Goal: Transaction & Acquisition: Purchase product/service

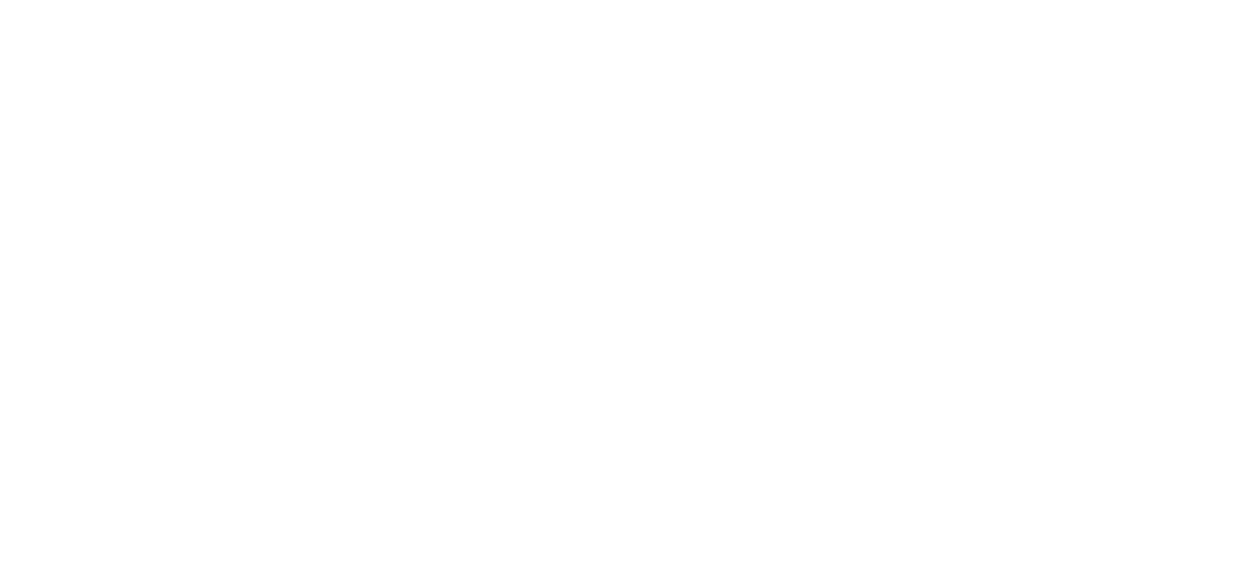
click at [1223, 567] on div at bounding box center [1223, 567] width 0 height 0
click at [481, 208] on div at bounding box center [618, 290] width 1237 height 580
click at [598, 191] on div at bounding box center [618, 290] width 1237 height 580
click at [138, 245] on div at bounding box center [618, 290] width 1237 height 580
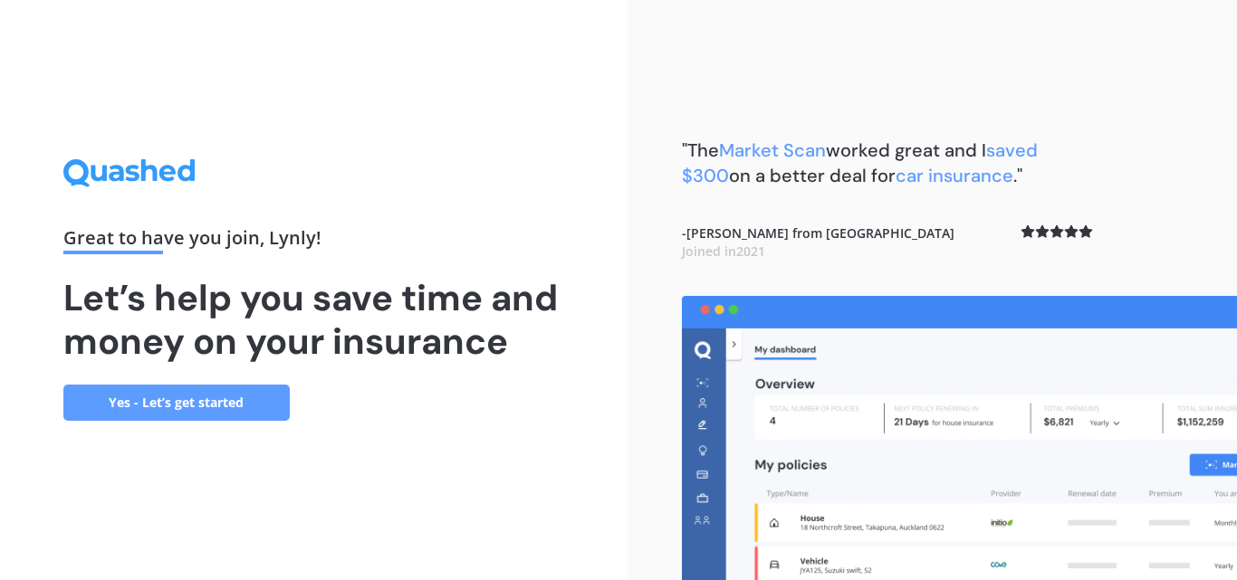
click at [232, 399] on link "Yes - Let’s get started" at bounding box center [176, 403] width 226 height 36
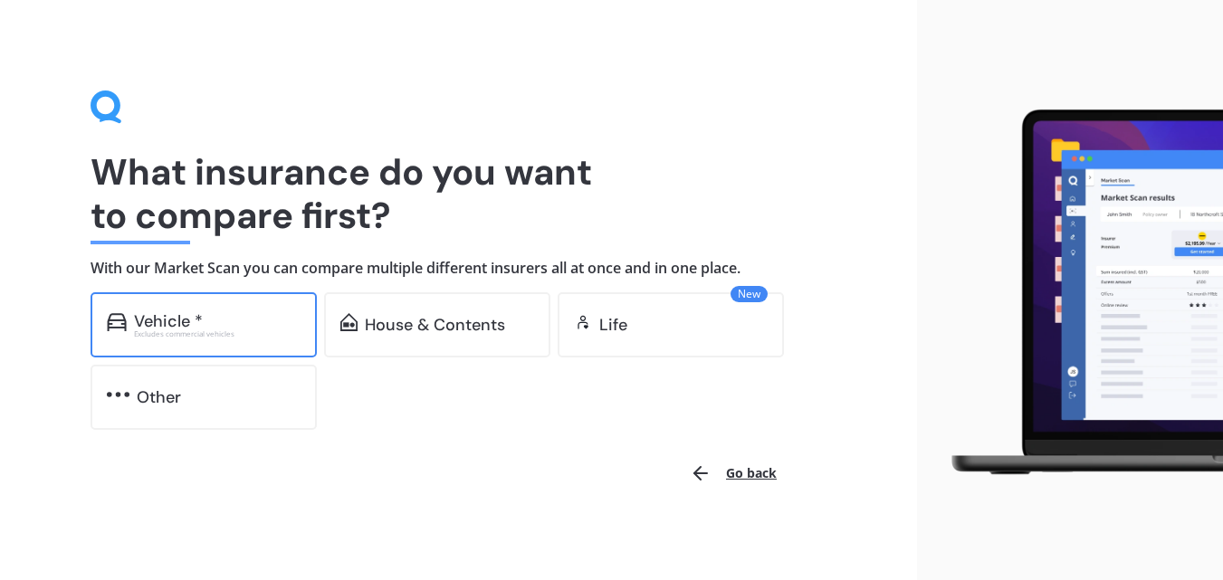
click at [241, 336] on div "Excludes commercial vehicles" at bounding box center [217, 333] width 167 height 7
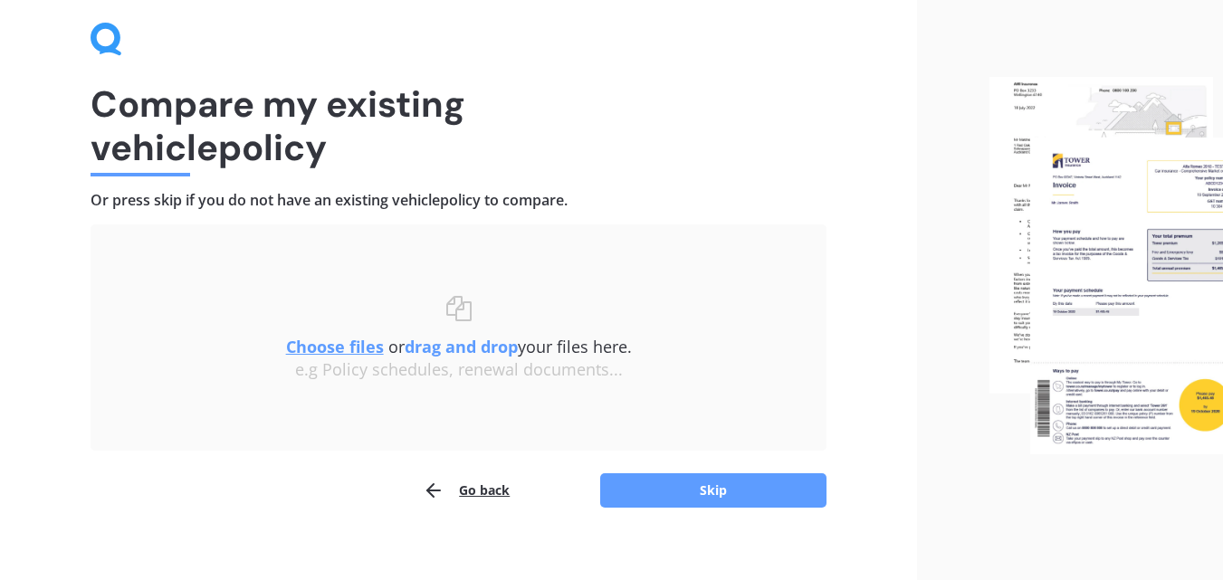
scroll to position [87, 0]
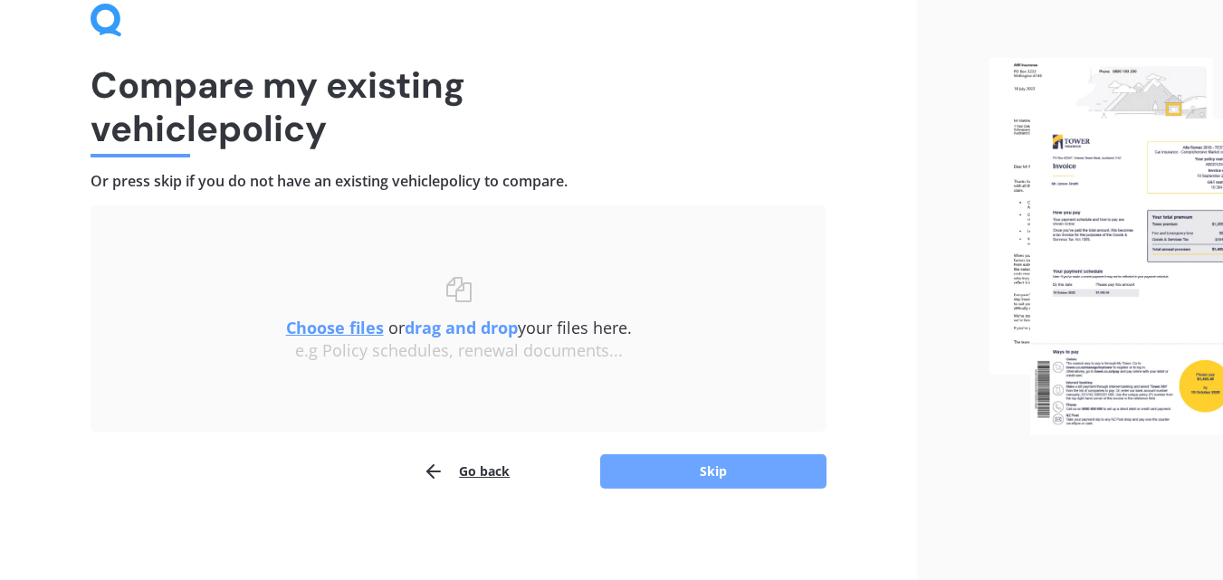
click at [638, 466] on button "Skip" at bounding box center [713, 471] width 226 height 34
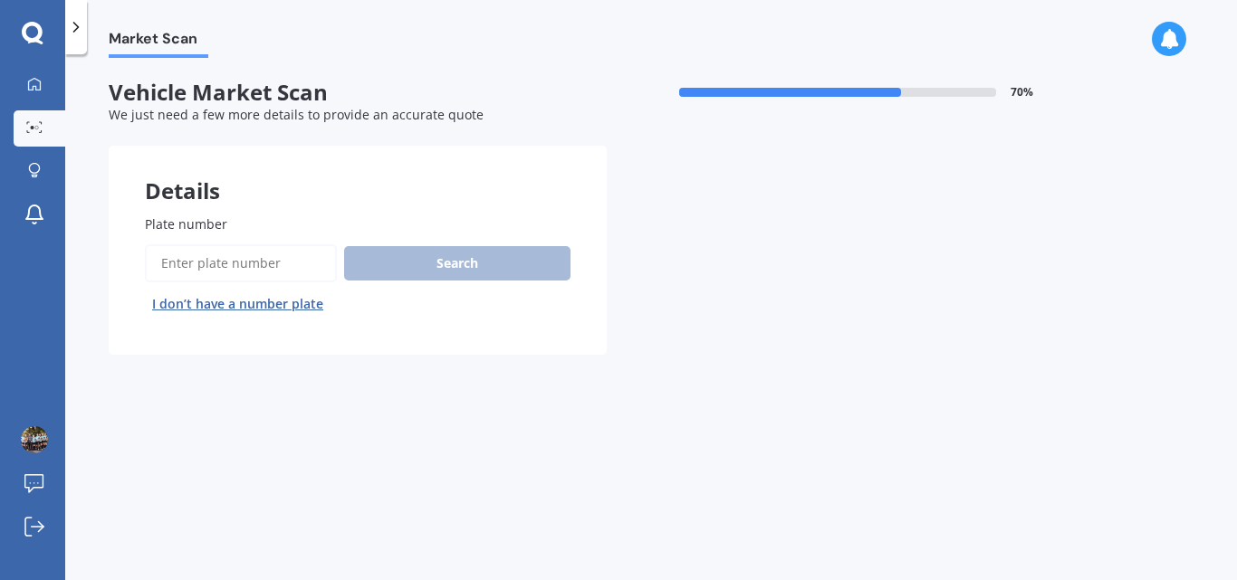
click at [256, 260] on input "Plate number" at bounding box center [241, 263] width 192 height 38
type input "11f90"
click at [387, 265] on button "Search" at bounding box center [457, 263] width 226 height 34
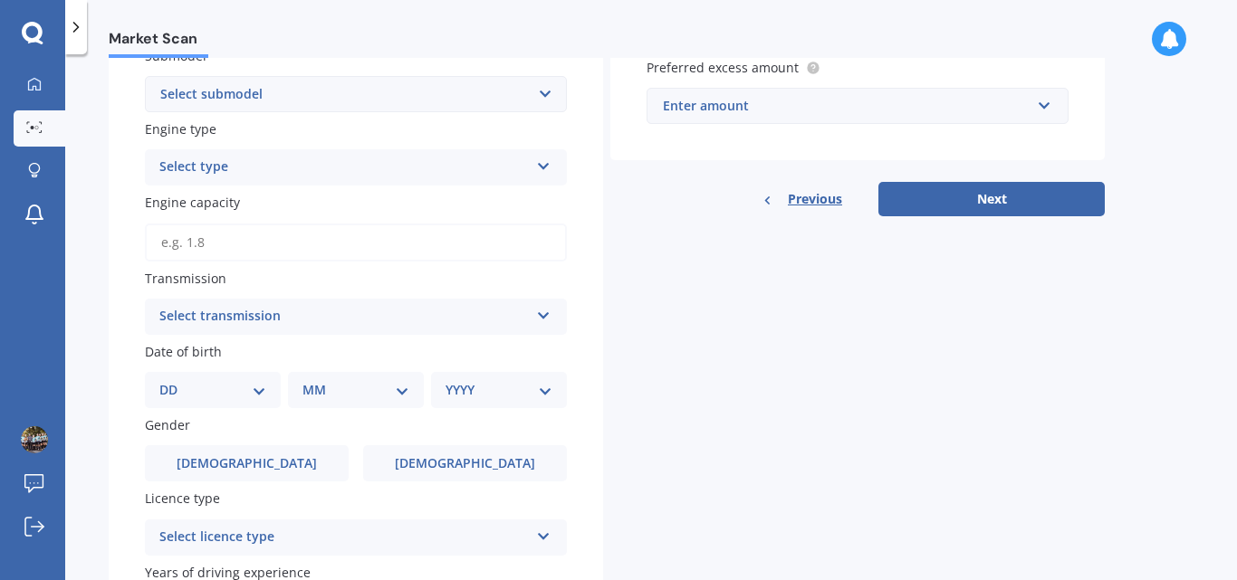
scroll to position [74, 0]
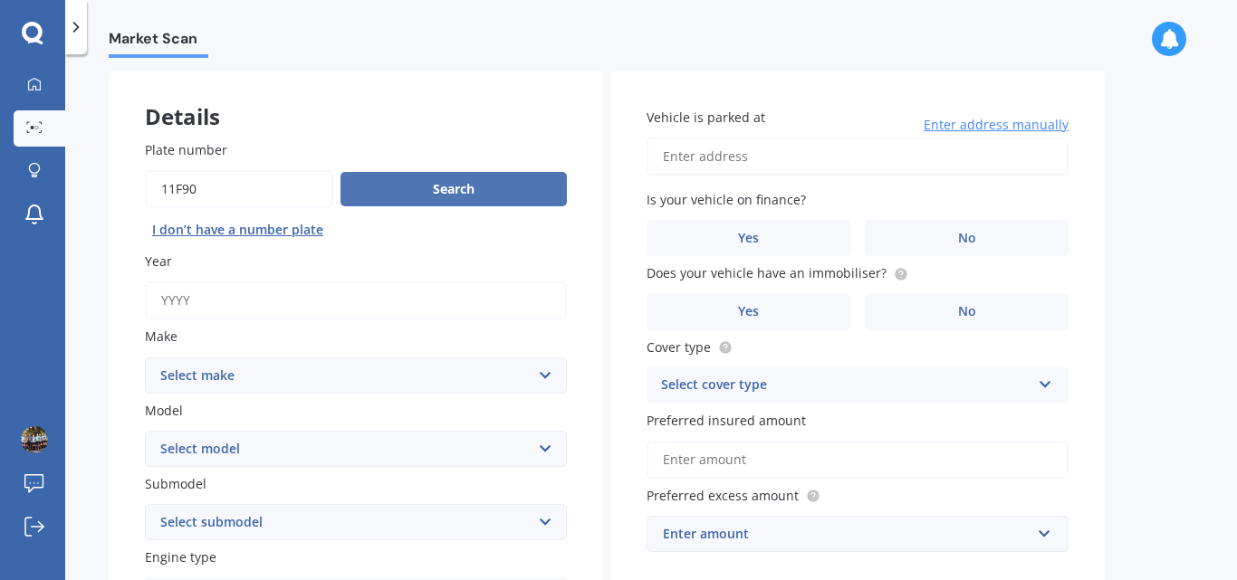
click at [396, 180] on button "Search" at bounding box center [453, 189] width 226 height 34
click at [262, 313] on input "Year" at bounding box center [356, 301] width 422 height 38
type input "2010"
click at [247, 373] on select "Select make AC ALFA ROMEO ASTON MARTIN AUDI AUSTIN BEDFORD Bentley BMW BYD CADI…" at bounding box center [356, 376] width 422 height 36
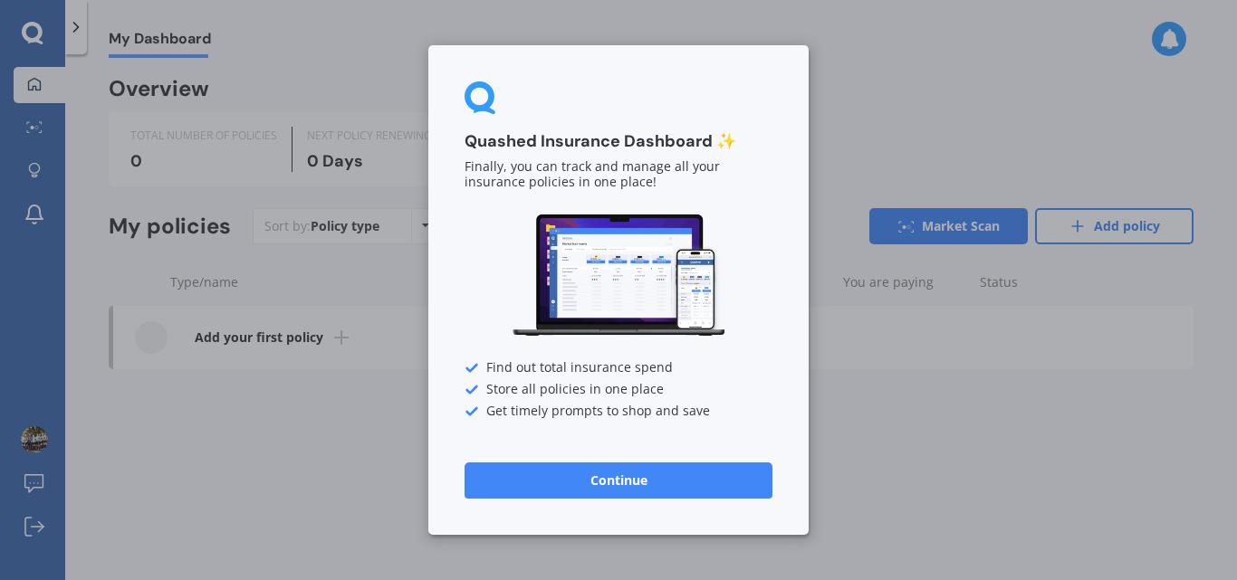
click at [523, 471] on button "Continue" at bounding box center [618, 481] width 308 height 36
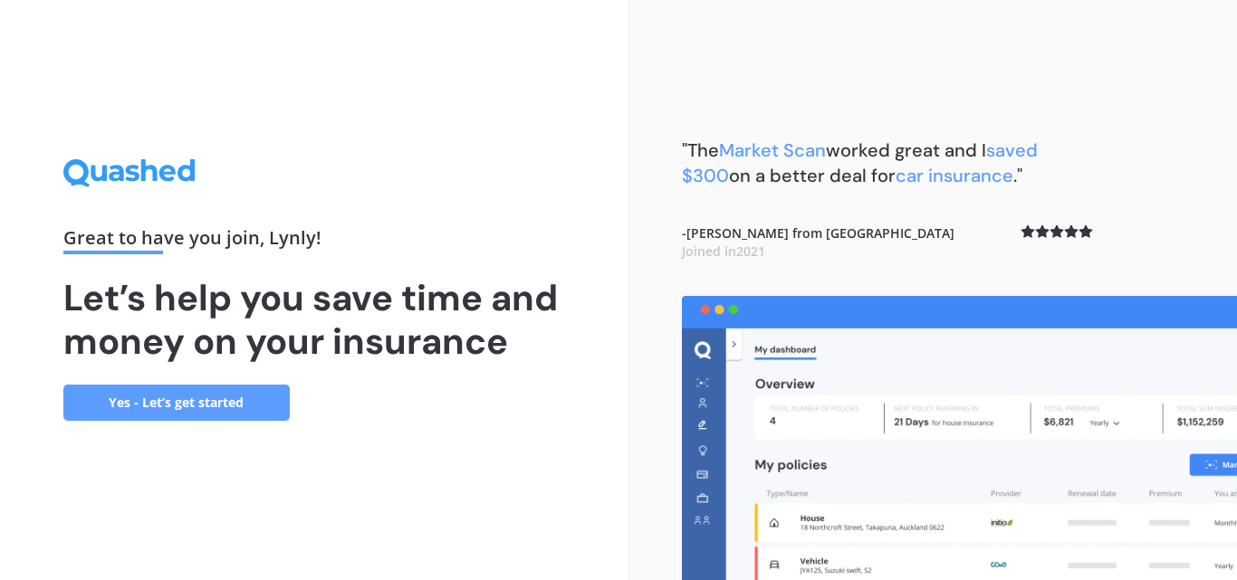
click at [206, 395] on link "Yes - Let’s get started" at bounding box center [176, 403] width 226 height 36
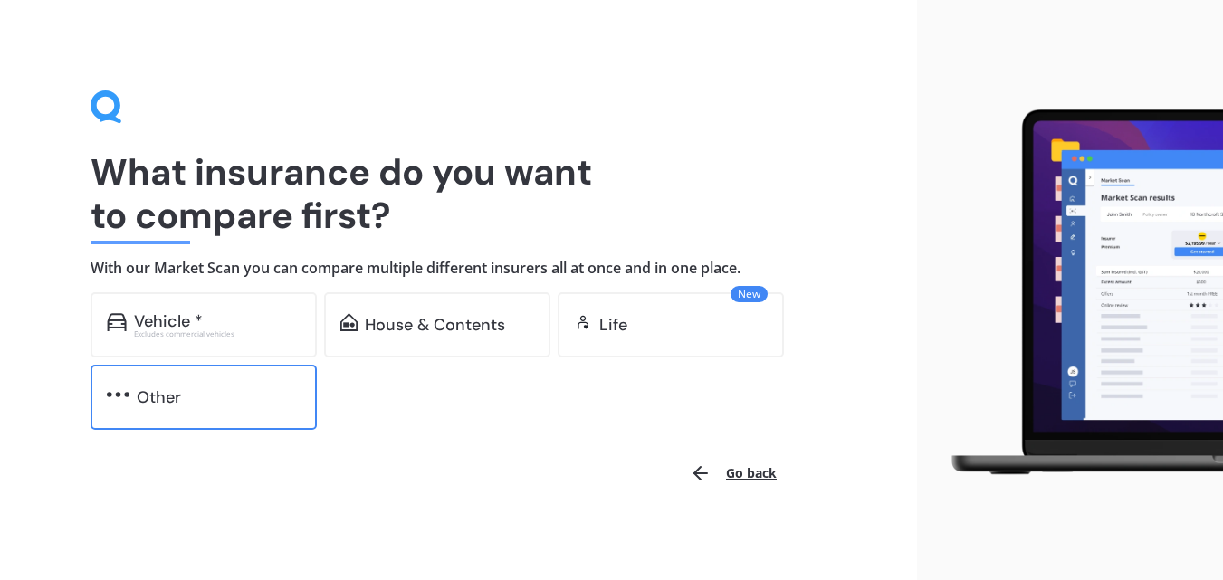
click at [169, 376] on div "Other" at bounding box center [204, 397] width 226 height 65
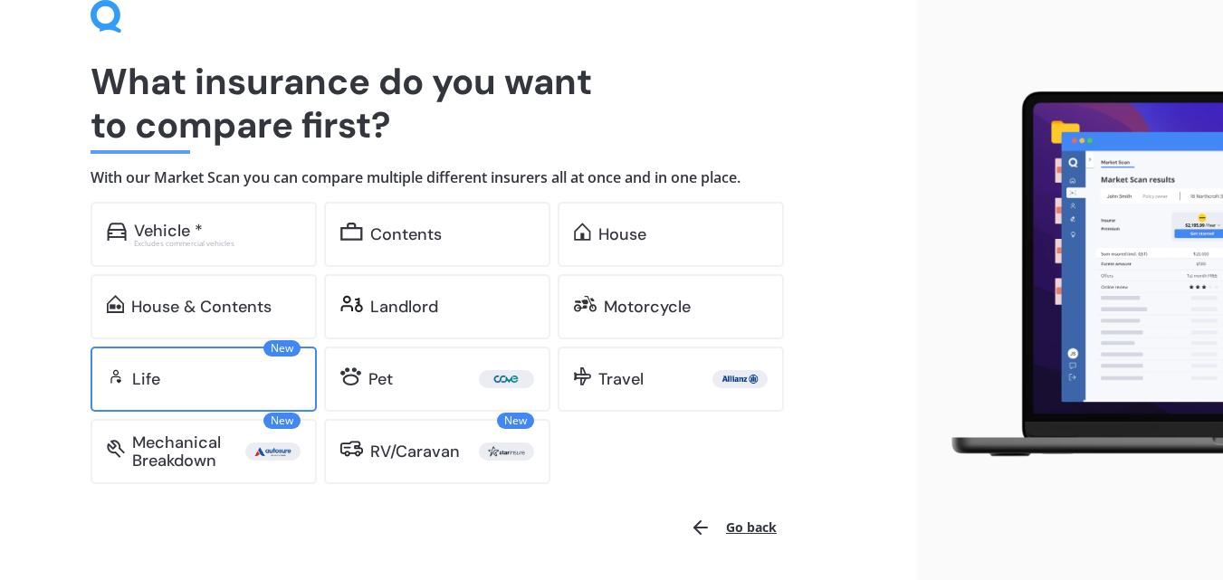
scroll to position [150, 0]
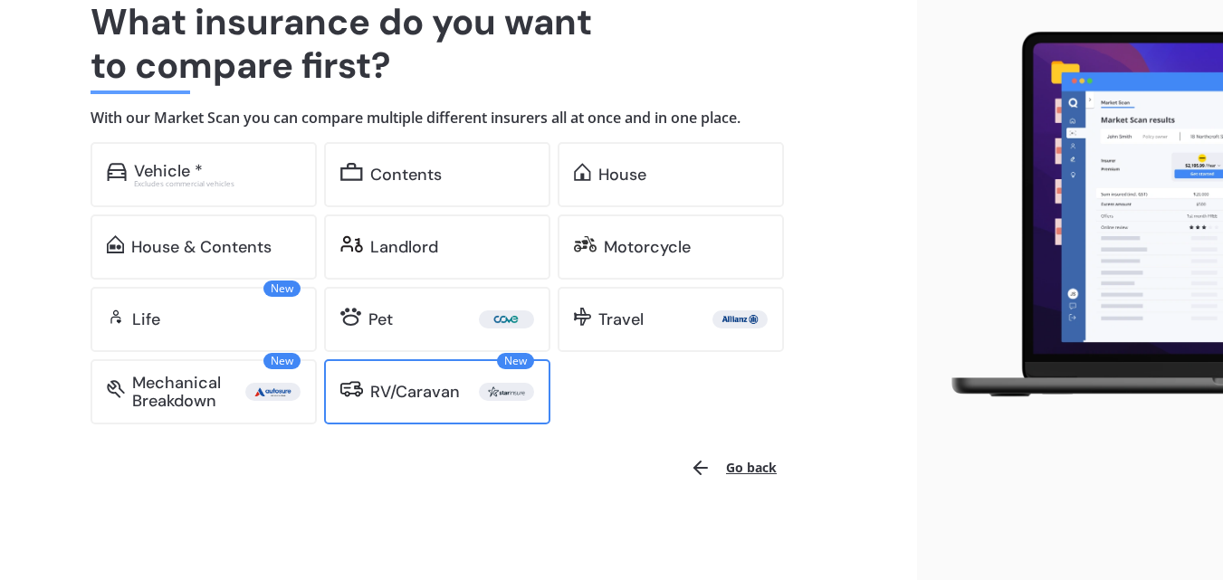
click at [426, 388] on div "RV/Caravan" at bounding box center [415, 392] width 90 height 18
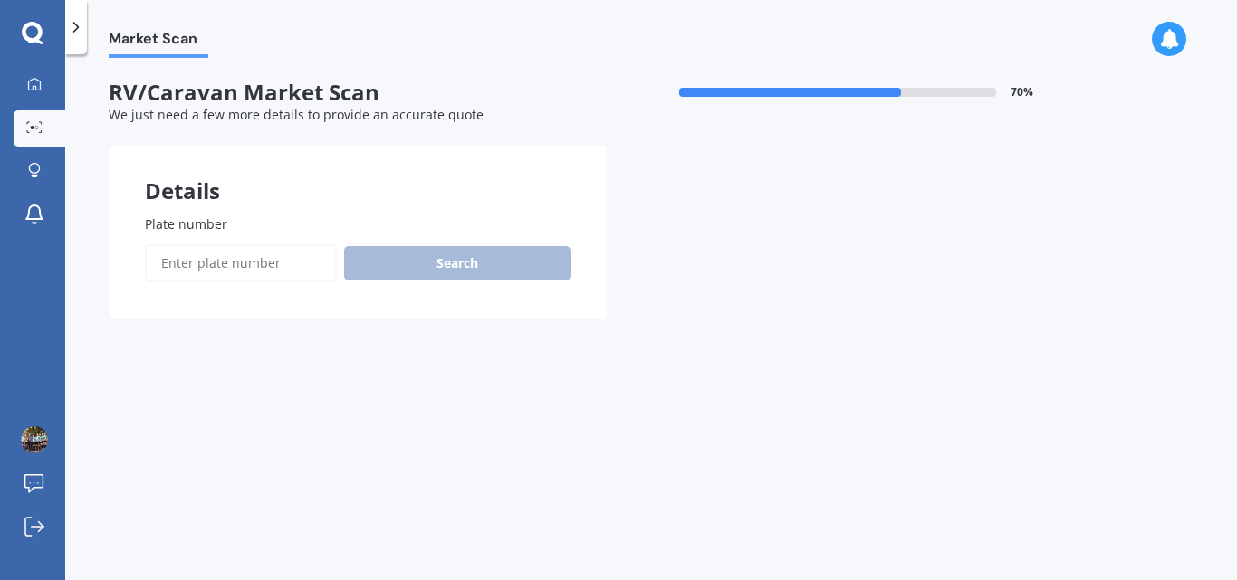
click at [233, 270] on input "Plate number" at bounding box center [241, 263] width 192 height 38
type input "11f90"
click at [443, 257] on button "Search" at bounding box center [457, 263] width 226 height 34
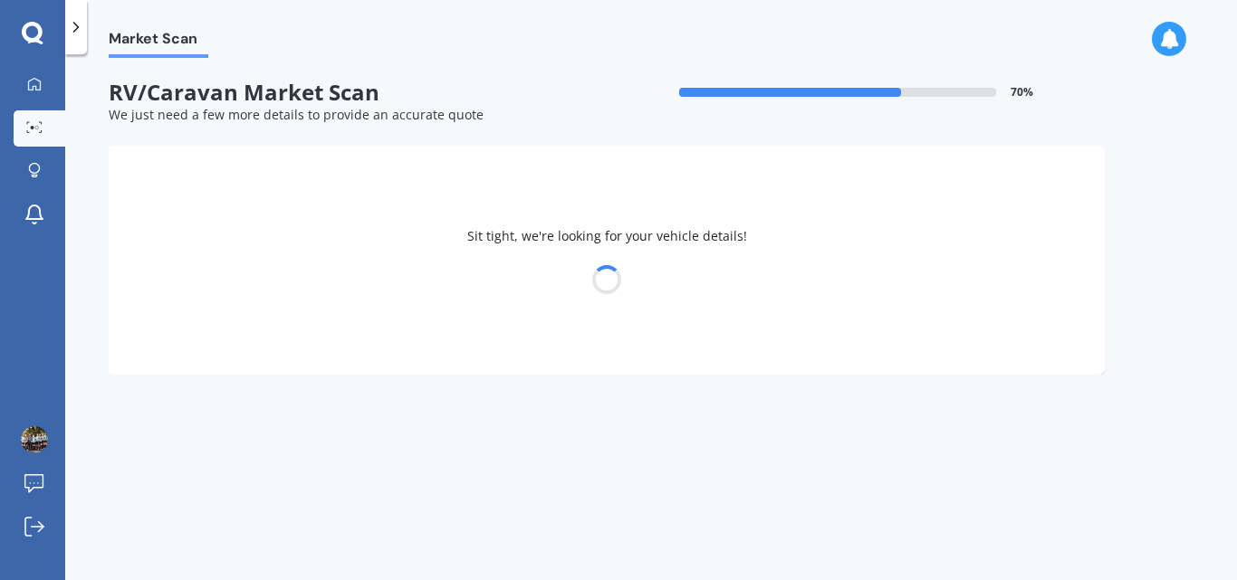
select select "CARAVAN"
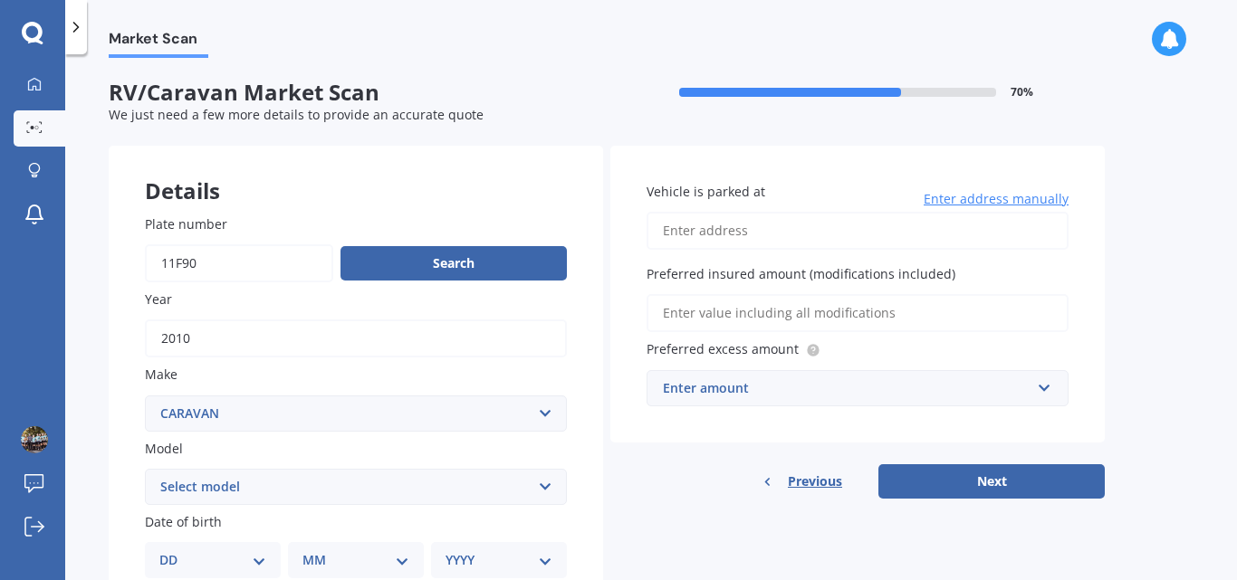
click at [744, 227] on input "Vehicle is parked at" at bounding box center [857, 231] width 422 height 38
click at [751, 315] on input "Preferred insured amount (modifications included)" at bounding box center [857, 313] width 422 height 38
type input "[STREET_ADDRESS]"
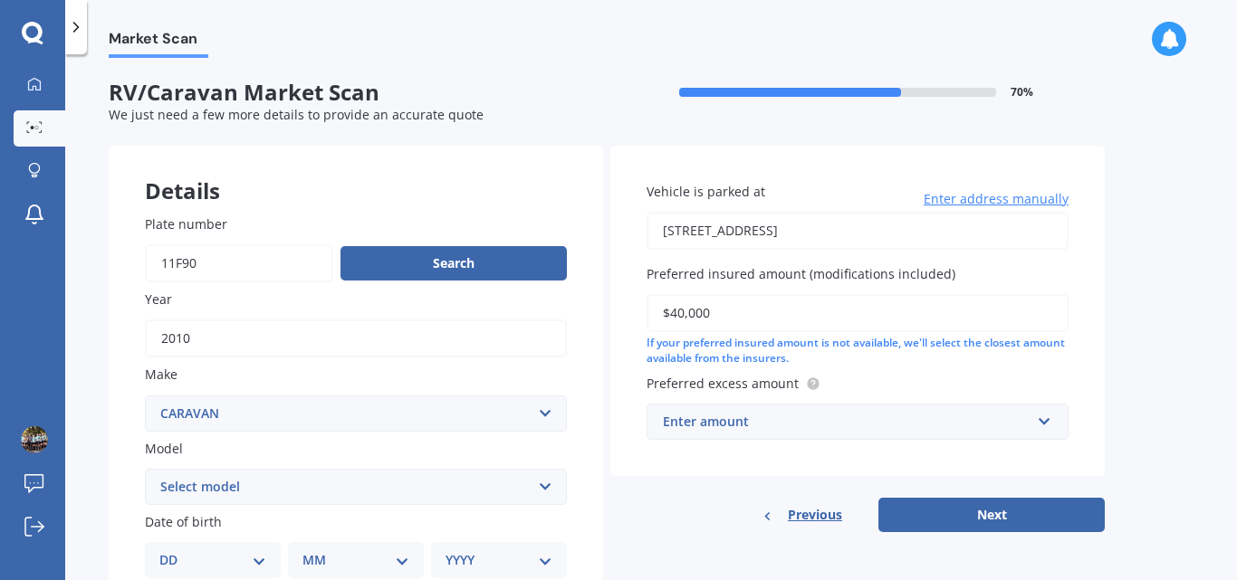
type input "$40,000"
click at [855, 359] on div "If your preferred insured amount is not available, we'll select the closest amo…" at bounding box center [857, 351] width 422 height 31
click at [708, 432] on div "Enter amount" at bounding box center [847, 422] width 368 height 20
click at [693, 465] on div "$500" at bounding box center [857, 455] width 420 height 33
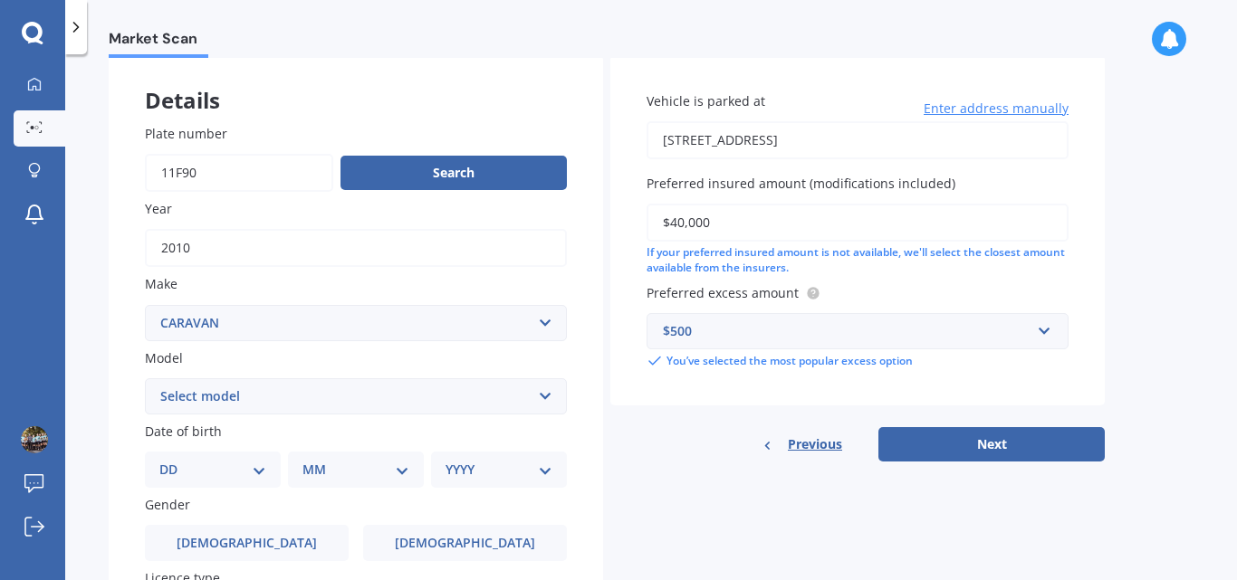
scroll to position [181, 0]
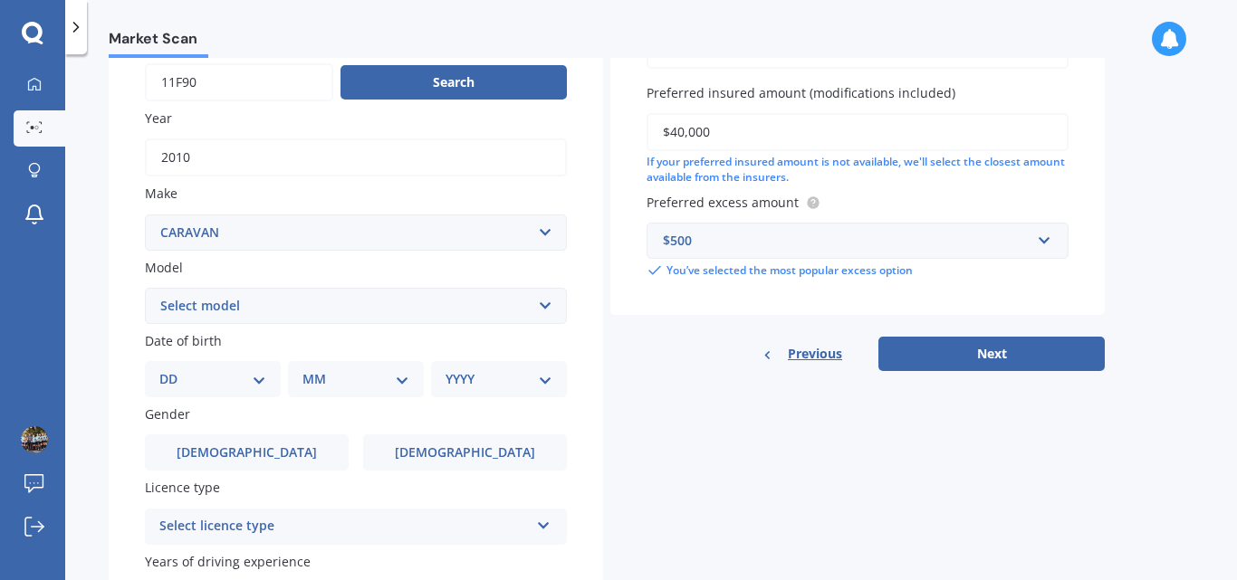
click at [356, 319] on select "Select model ADRIA ACTION ADRIA ADORA ADRIA ALPINA ADRIA ALTEA [PERSON_NAME] AI…" at bounding box center [356, 306] width 422 height 36
select select "[PERSON_NAME] PEGASUS"
click at [145, 288] on select "Select model ADRIA ACTION ADRIA ADORA ADRIA ALPINA ADRIA ALTEA [PERSON_NAME] AI…" at bounding box center [356, 306] width 422 height 36
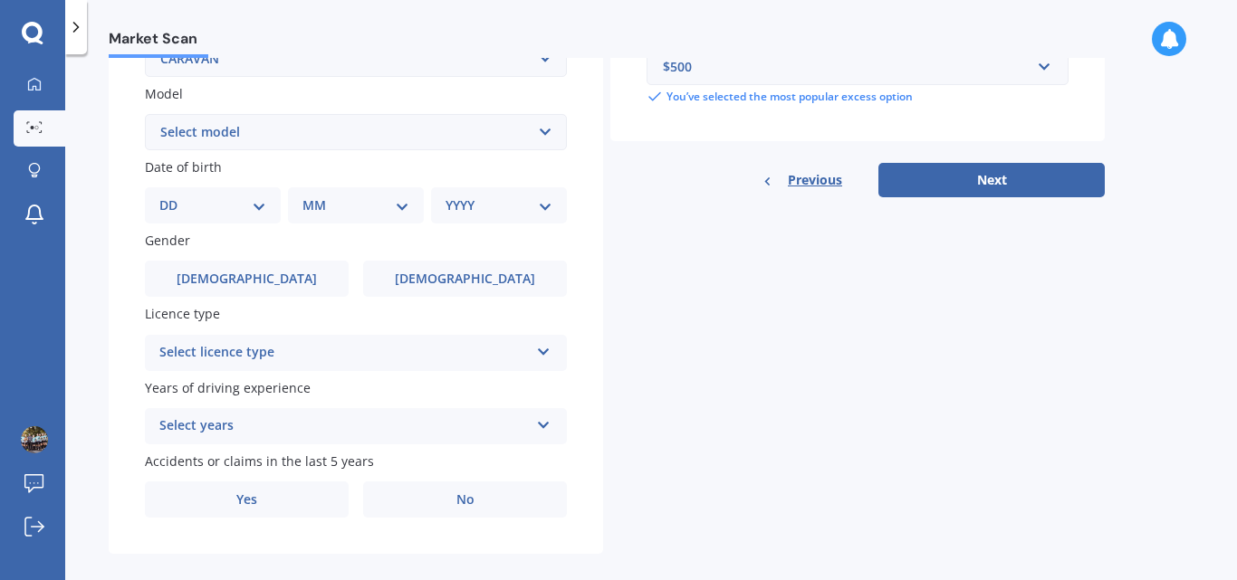
scroll to position [376, 0]
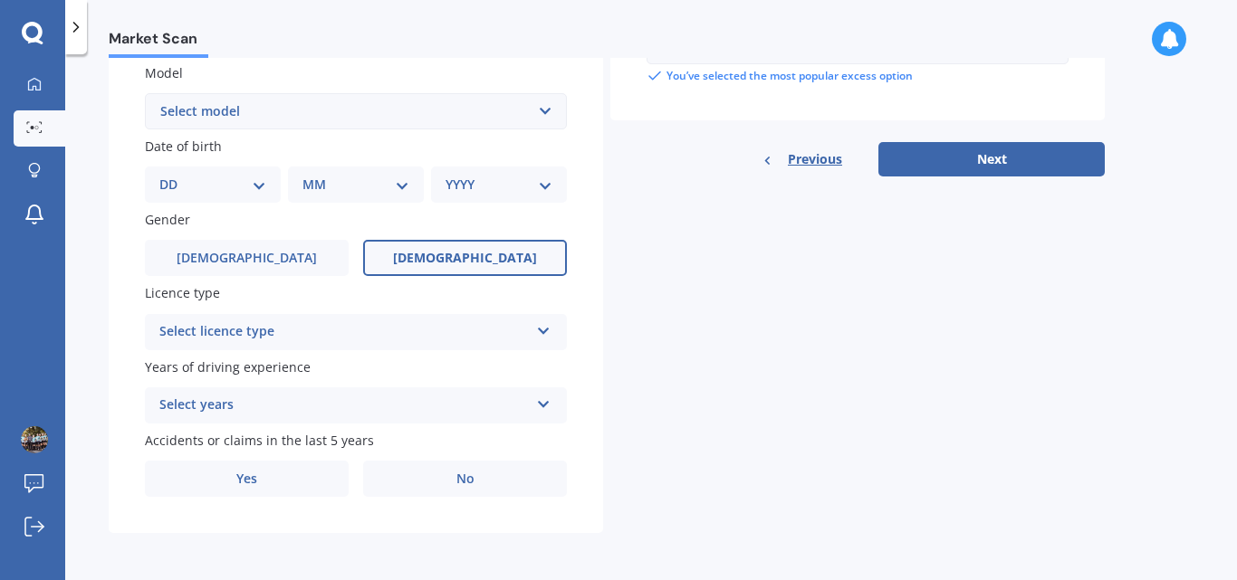
click at [426, 260] on label "[DEMOGRAPHIC_DATA]" at bounding box center [465, 258] width 204 height 36
click at [0, 0] on input "[DEMOGRAPHIC_DATA]" at bounding box center [0, 0] width 0 height 0
click at [268, 186] on div "DD 01 02 03 04 05 06 07 08 09 10 11 12 13 14 15 16 17 18 19 20 21 22 23 24 25 2…" at bounding box center [213, 185] width 136 height 36
click at [238, 182] on select "DD 01 02 03 04 05 06 07 08 09 10 11 12 13 14 15 16 17 18 19 20 21 22 23 24 25 2…" at bounding box center [212, 185] width 107 height 20
select select "17"
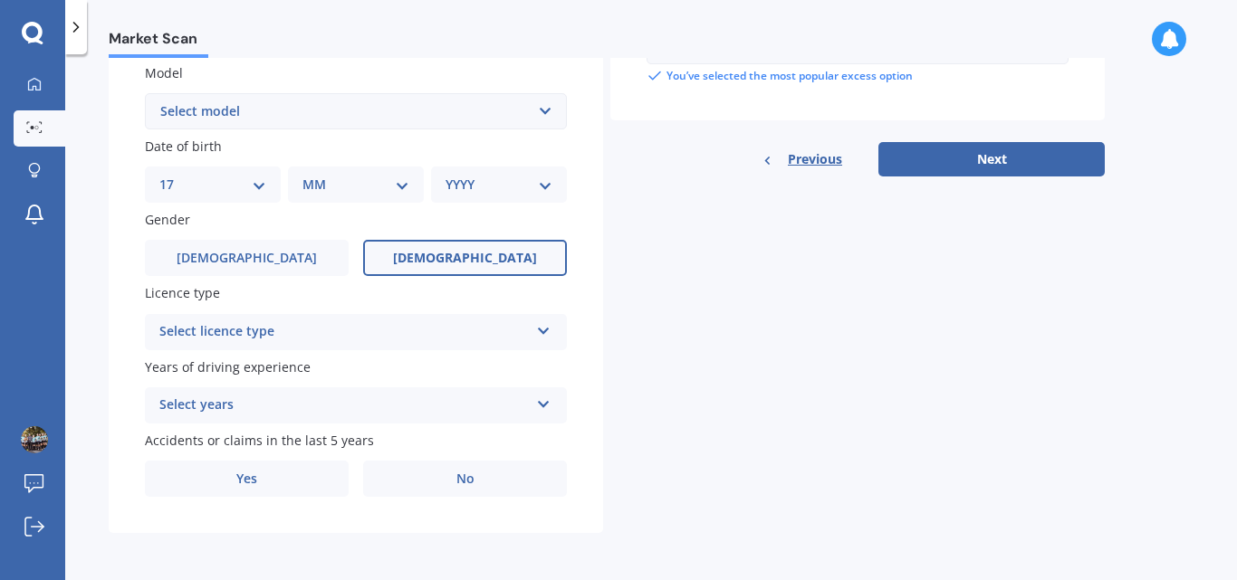
click at [174, 175] on select "DD 01 02 03 04 05 06 07 08 09 10 11 12 13 14 15 16 17 18 19 20 21 22 23 24 25 2…" at bounding box center [212, 185] width 107 height 20
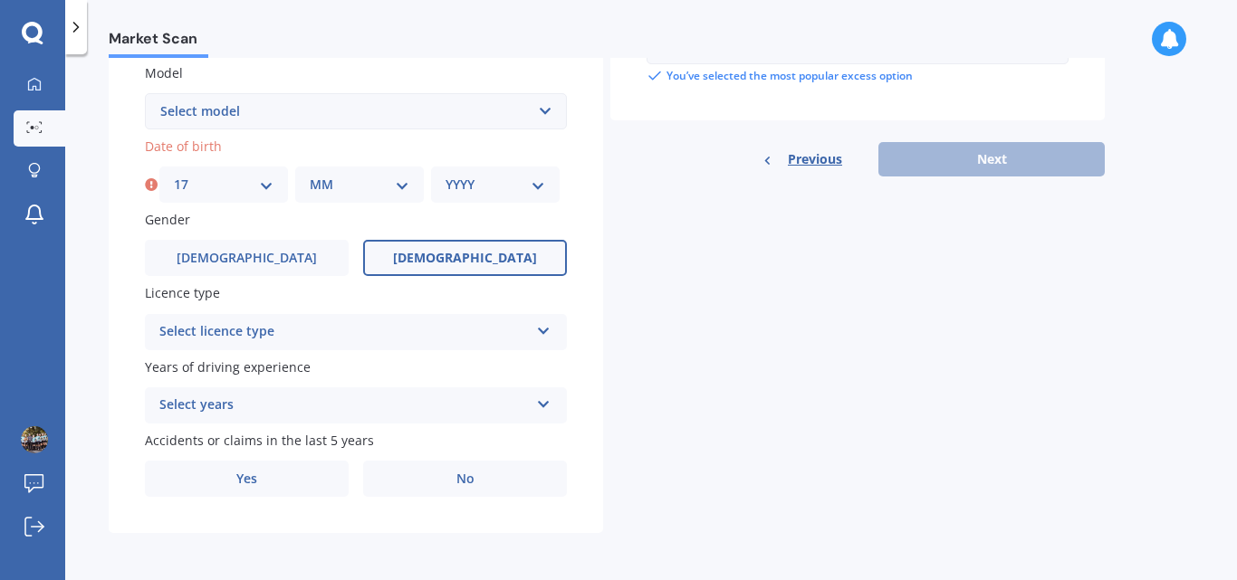
click at [342, 189] on select "MM 01 02 03 04 05 06 07 08 09 10 11 12" at bounding box center [360, 185] width 100 height 20
select select "03"
click at [310, 175] on select "MM 01 02 03 04 05 06 07 08 09 10 11 12" at bounding box center [360, 185] width 100 height 20
click at [453, 181] on select "YYYY 2025 2024 2023 2022 2021 2020 2019 2018 2017 2016 2015 2014 2013 2012 2011…" at bounding box center [495, 185] width 100 height 20
click at [224, 191] on select "DD 01 02 03 04 05 06 07 08 09 10 11 12 13 14 15 16 17 18 19 20 21 22 23 24 25 2…" at bounding box center [224, 185] width 100 height 20
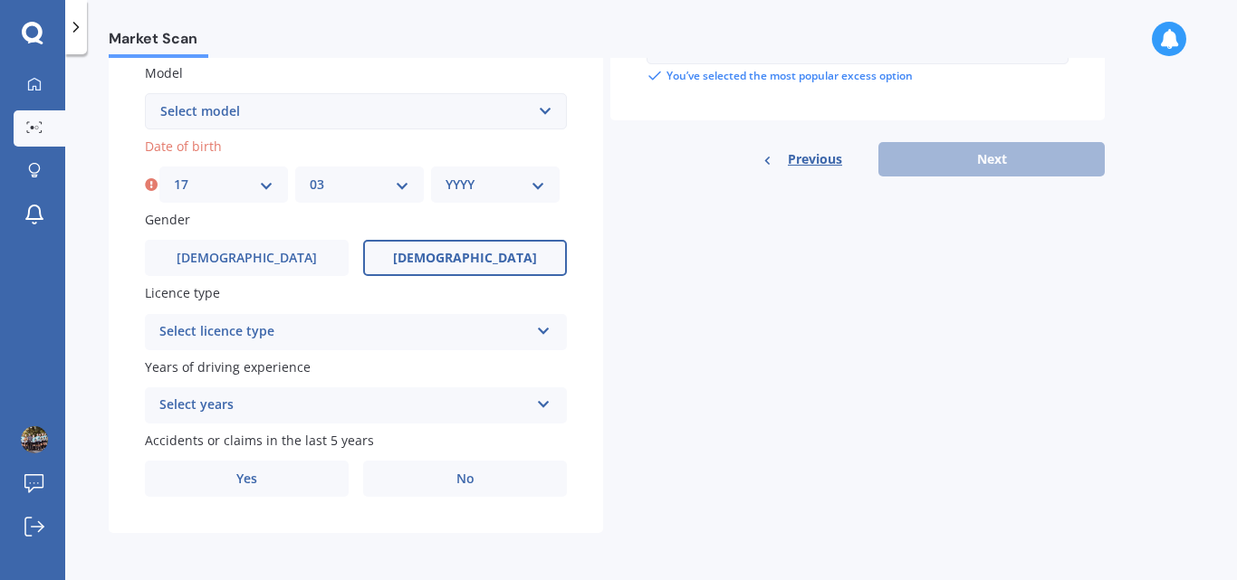
select select "08"
click at [174, 175] on select "DD 01 02 03 04 05 06 07 08 09 10 11 12 13 14 15 16 17 18 19 20 21 22 23 24 25 2…" at bounding box center [224, 185] width 100 height 20
click at [337, 190] on select "MM 01 02 03 04 05 06 07 08 09 10 11 12" at bounding box center [360, 185] width 100 height 20
select select "06"
click at [310, 175] on select "MM 01 02 03 04 05 06 07 08 09 10 11 12" at bounding box center [360, 185] width 100 height 20
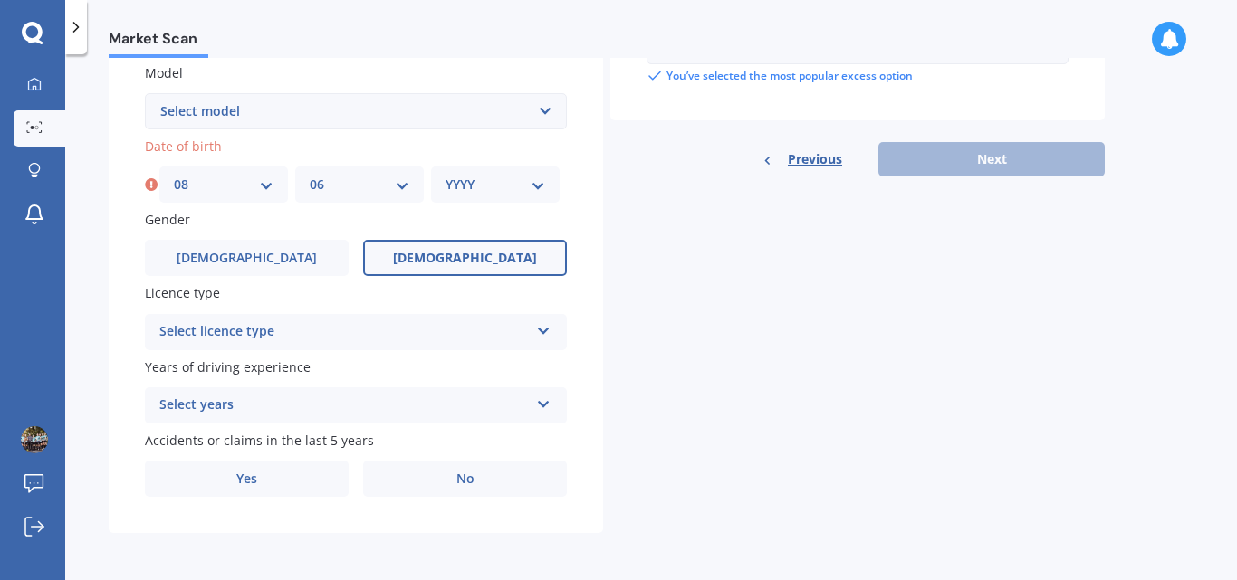
click at [475, 190] on select "YYYY 2025 2024 2023 2022 2021 2020 2019 2018 2017 2016 2015 2014 2013 2012 2011…" at bounding box center [495, 185] width 100 height 20
select select "1973"
click at [445, 175] on select "YYYY 2025 2024 2023 2022 2021 2020 2019 2018 2017 2016 2015 2014 2013 2012 2011…" at bounding box center [495, 185] width 100 height 20
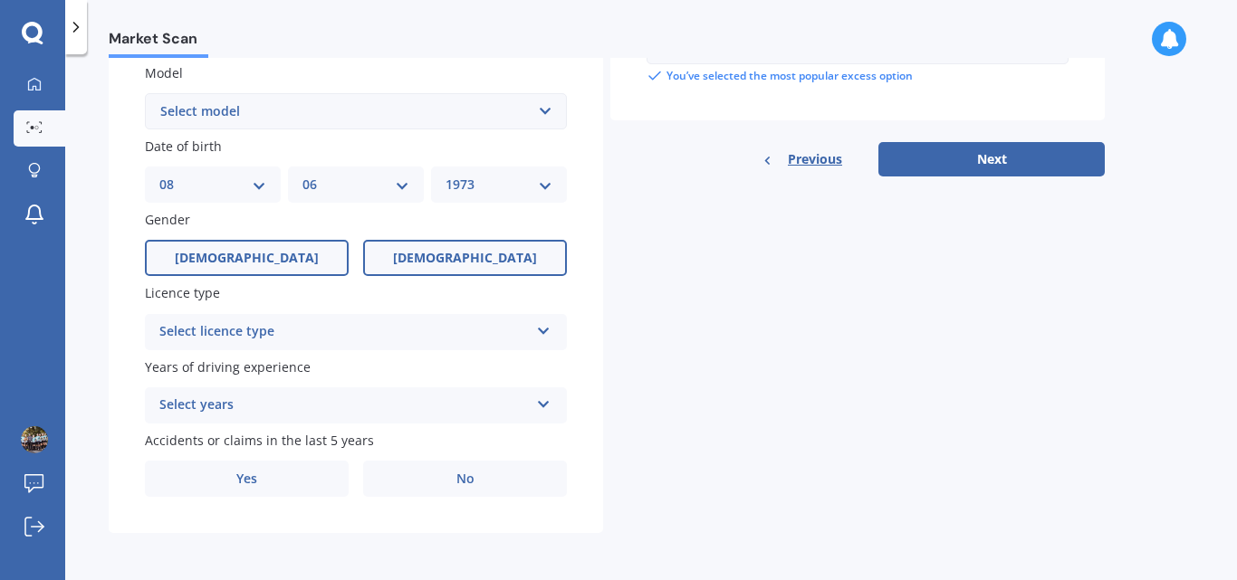
click at [290, 257] on label "[DEMOGRAPHIC_DATA]" at bounding box center [247, 258] width 204 height 36
click at [0, 0] on input "[DEMOGRAPHIC_DATA]" at bounding box center [0, 0] width 0 height 0
click at [273, 333] on div "Select licence type" at bounding box center [343, 332] width 369 height 22
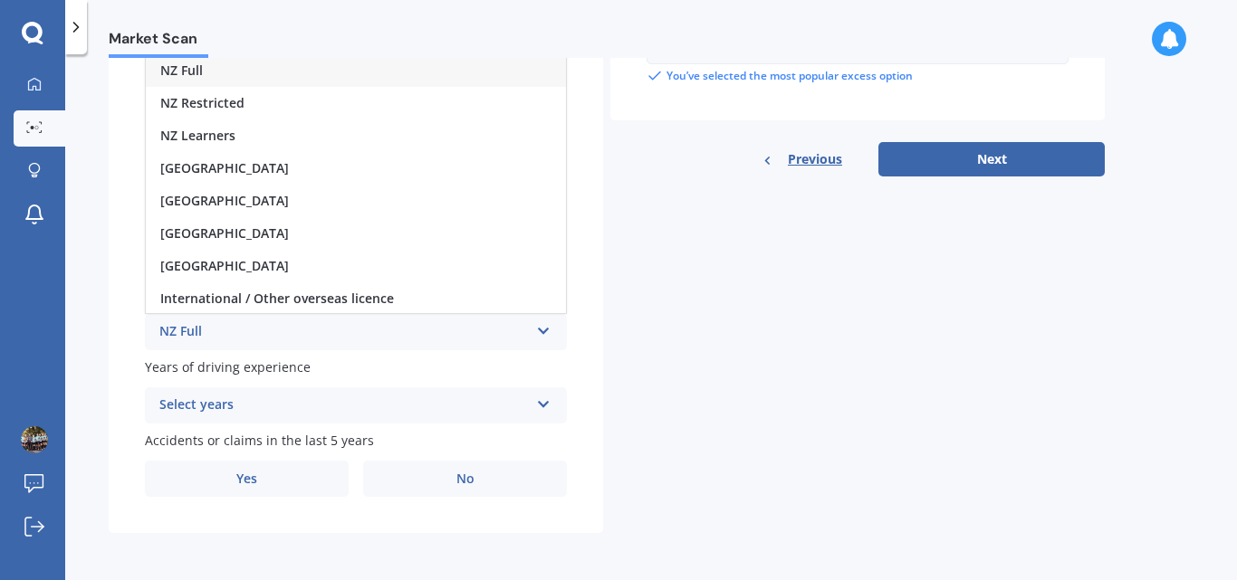
click at [215, 70] on div "NZ Full" at bounding box center [356, 70] width 420 height 33
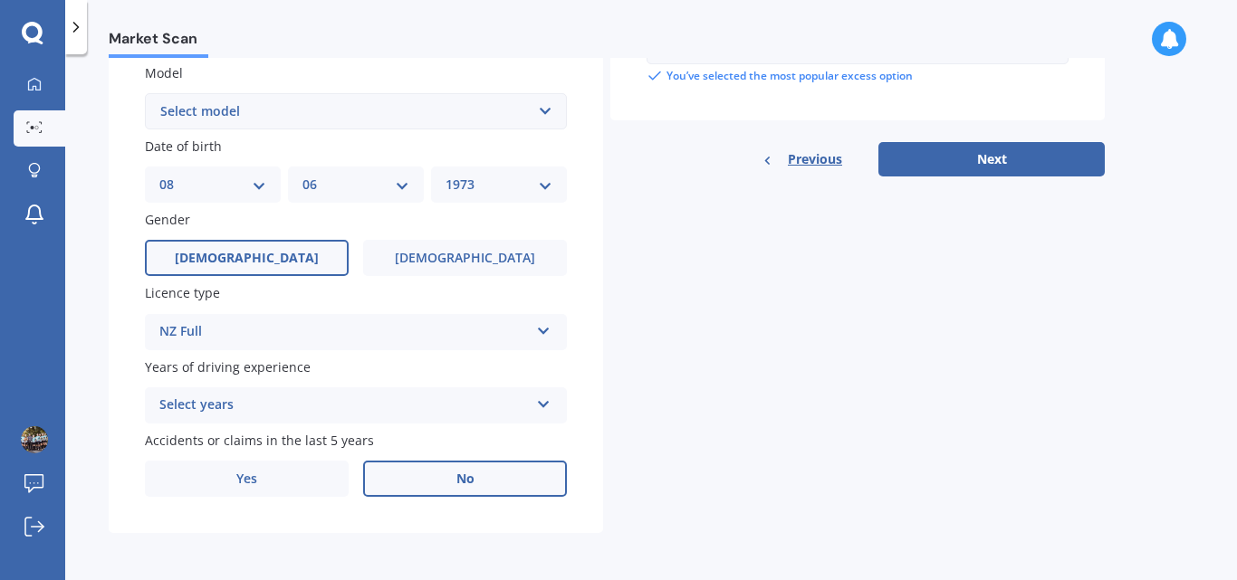
click at [442, 484] on label "No" at bounding box center [465, 479] width 204 height 36
click at [0, 0] on input "No" at bounding box center [0, 0] width 0 height 0
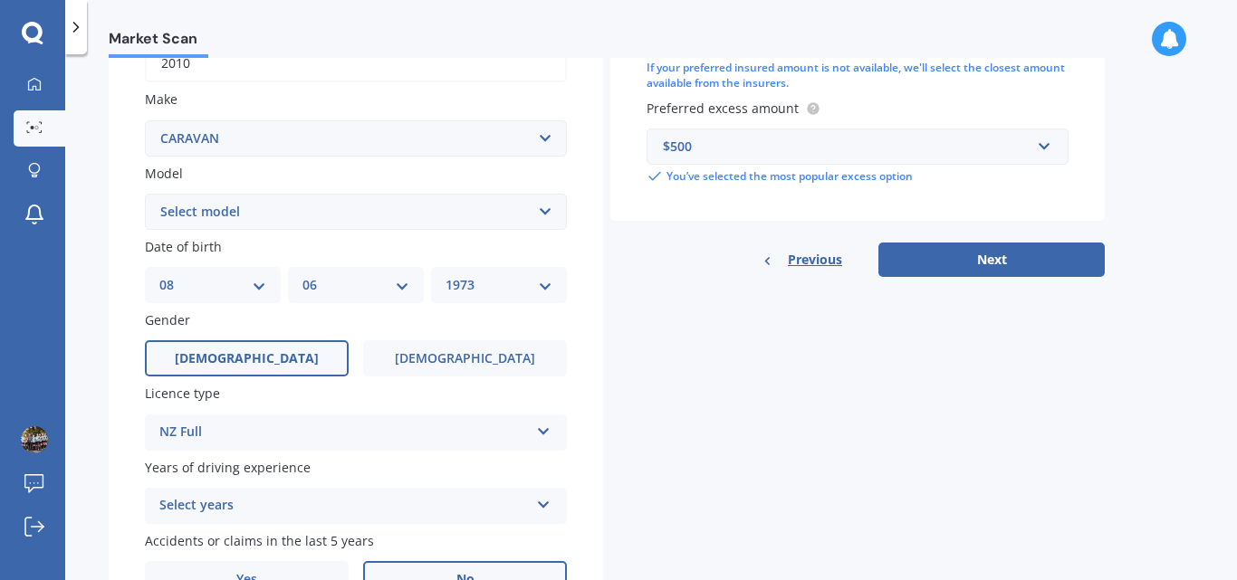
scroll to position [104, 0]
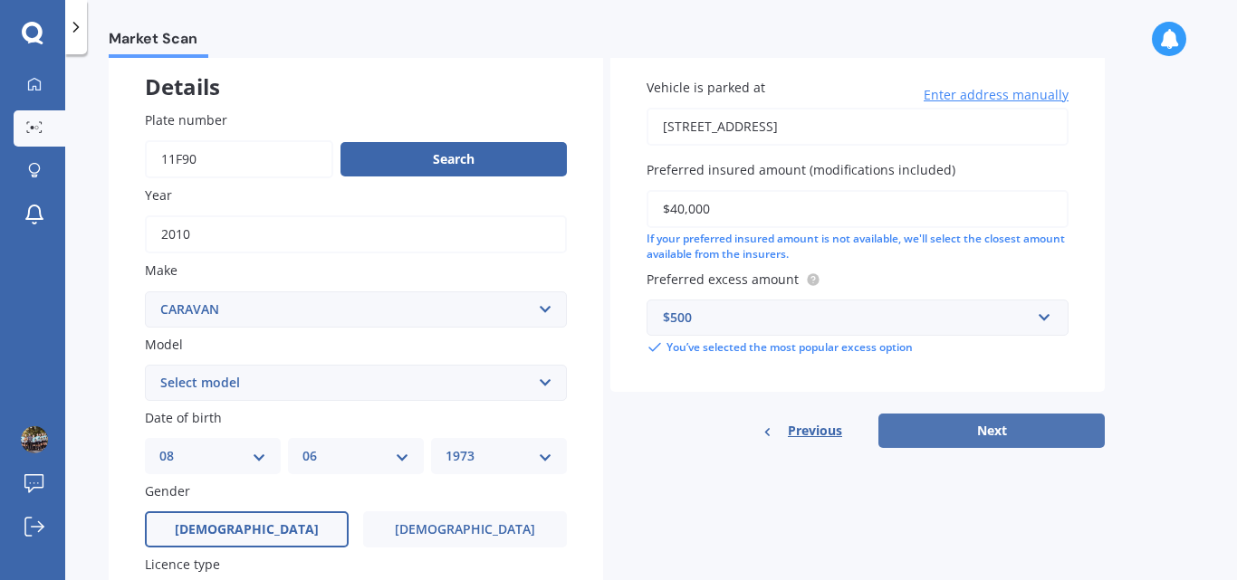
click at [981, 434] on button "Next" at bounding box center [991, 431] width 226 height 34
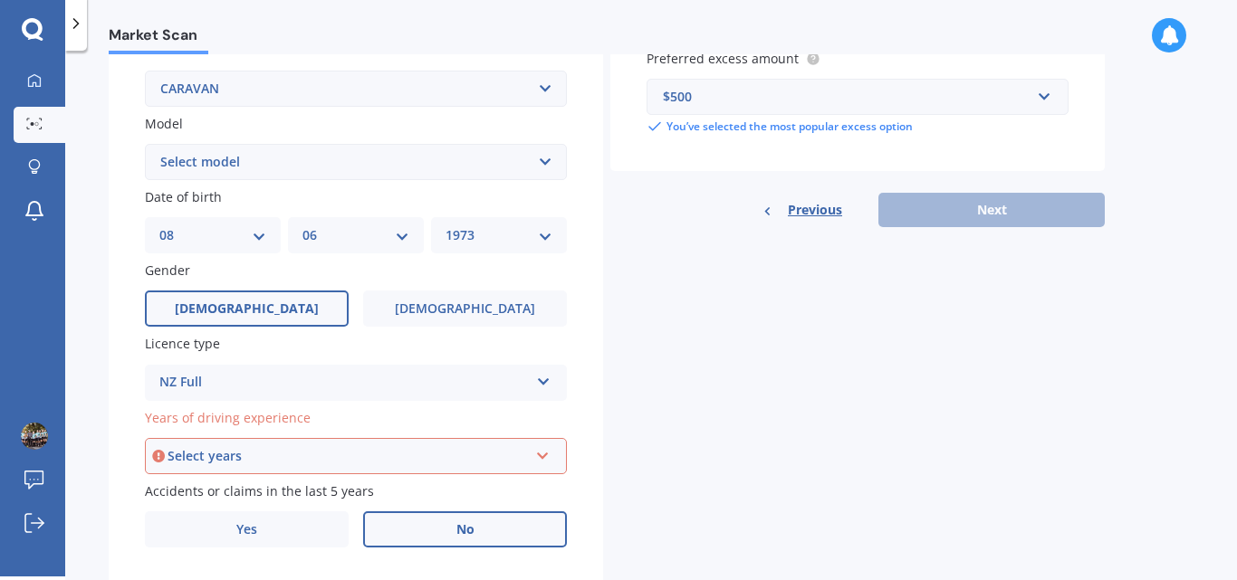
scroll to position [376, 0]
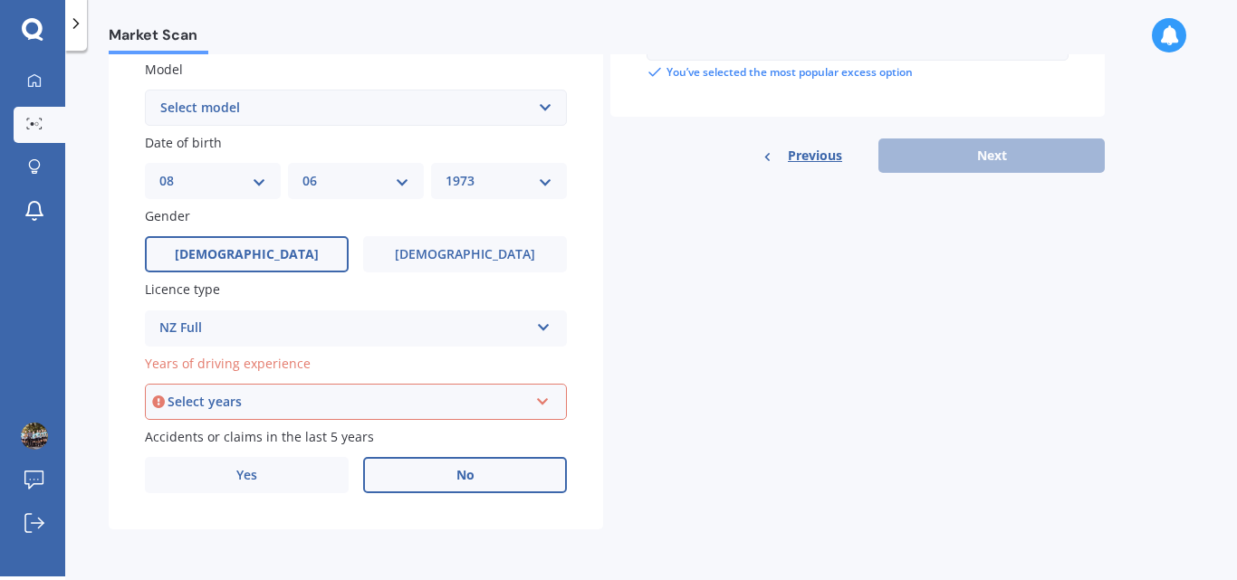
click at [282, 394] on div "Select years" at bounding box center [347, 402] width 360 height 20
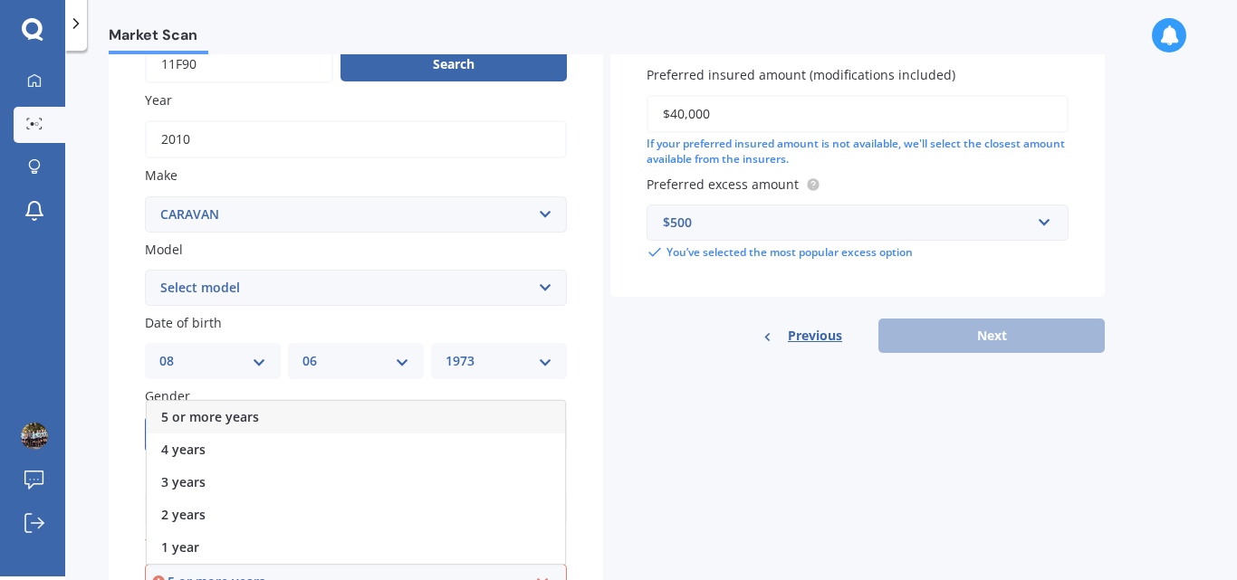
scroll to position [195, 0]
click at [244, 415] on span "5 or more years" at bounding box center [210, 417] width 98 height 17
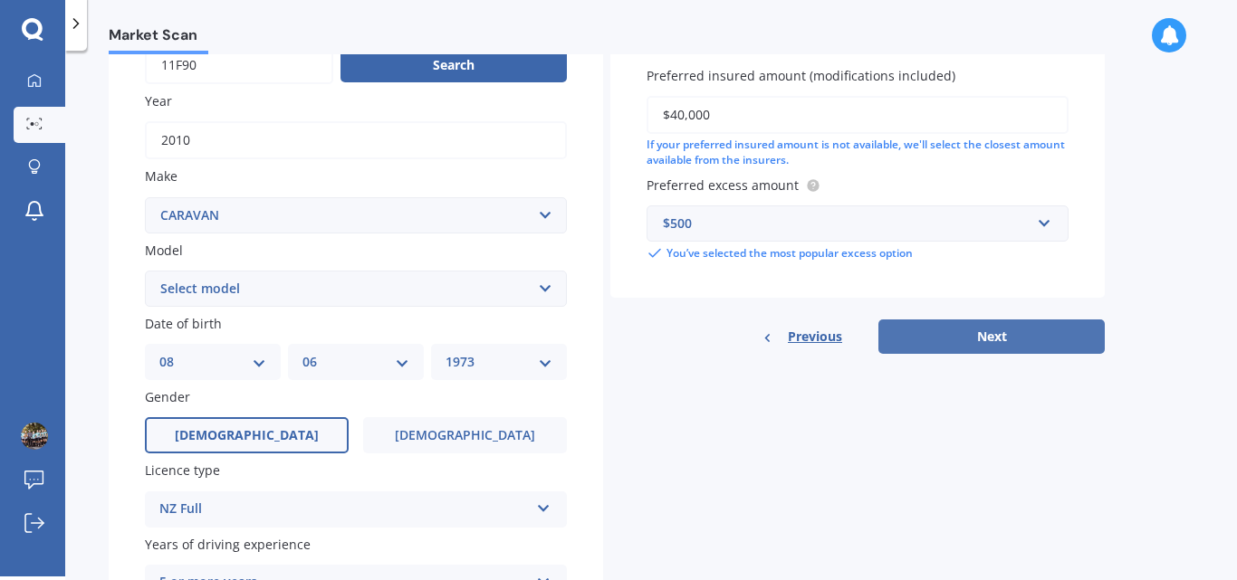
click at [989, 337] on button "Next" at bounding box center [991, 337] width 226 height 34
select select "08"
select select "06"
select select "1973"
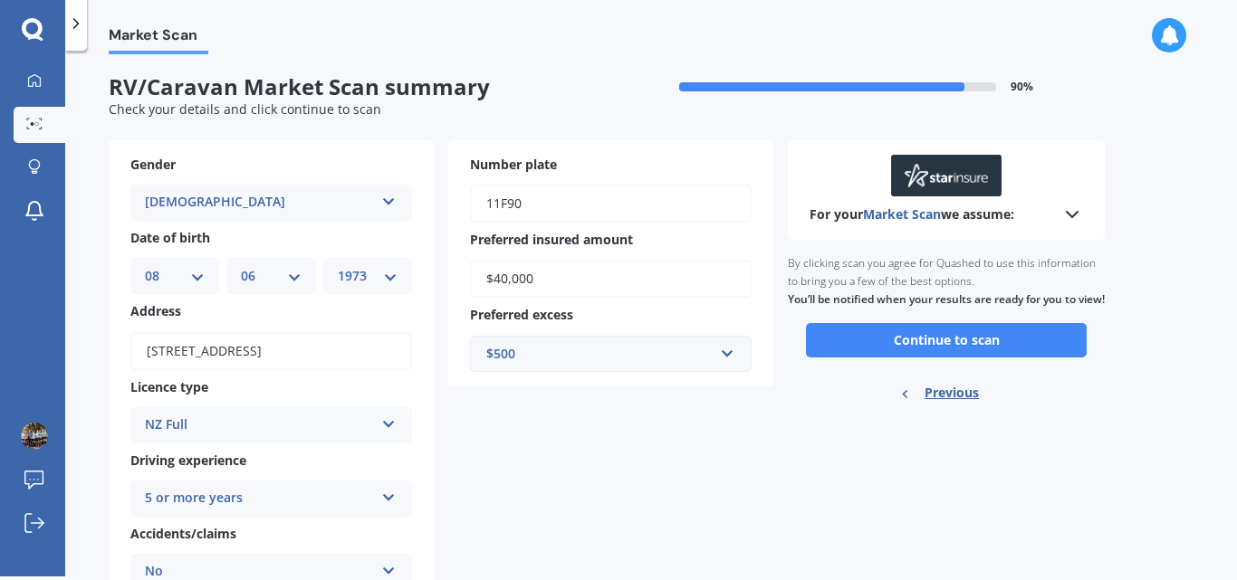
scroll to position [0, 0]
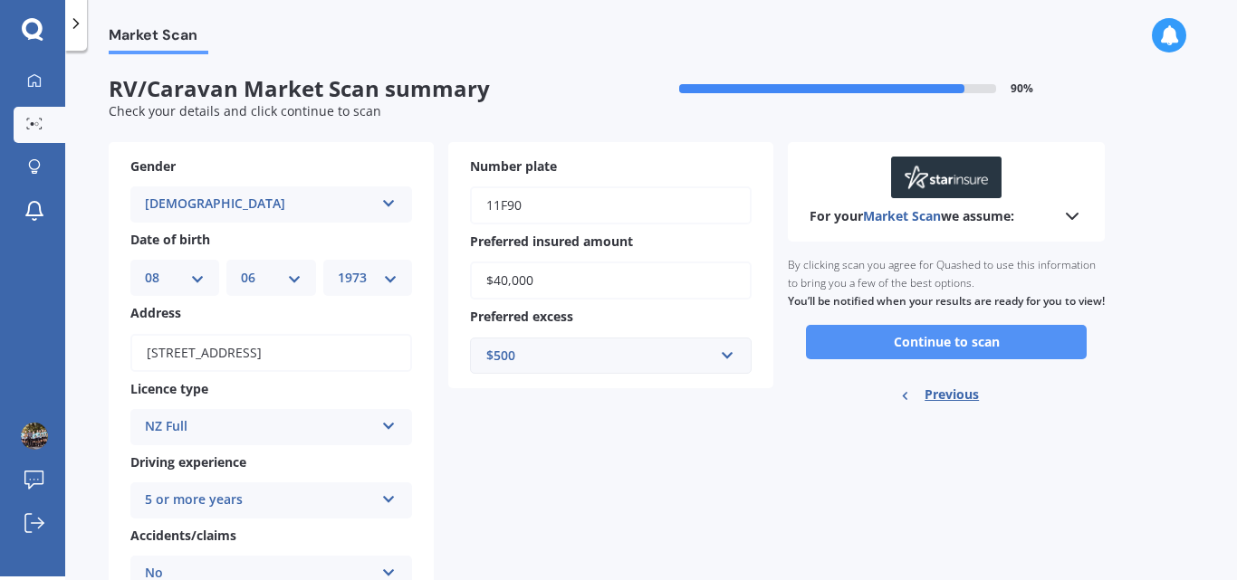
click at [907, 359] on button "Continue to scan" at bounding box center [946, 342] width 281 height 34
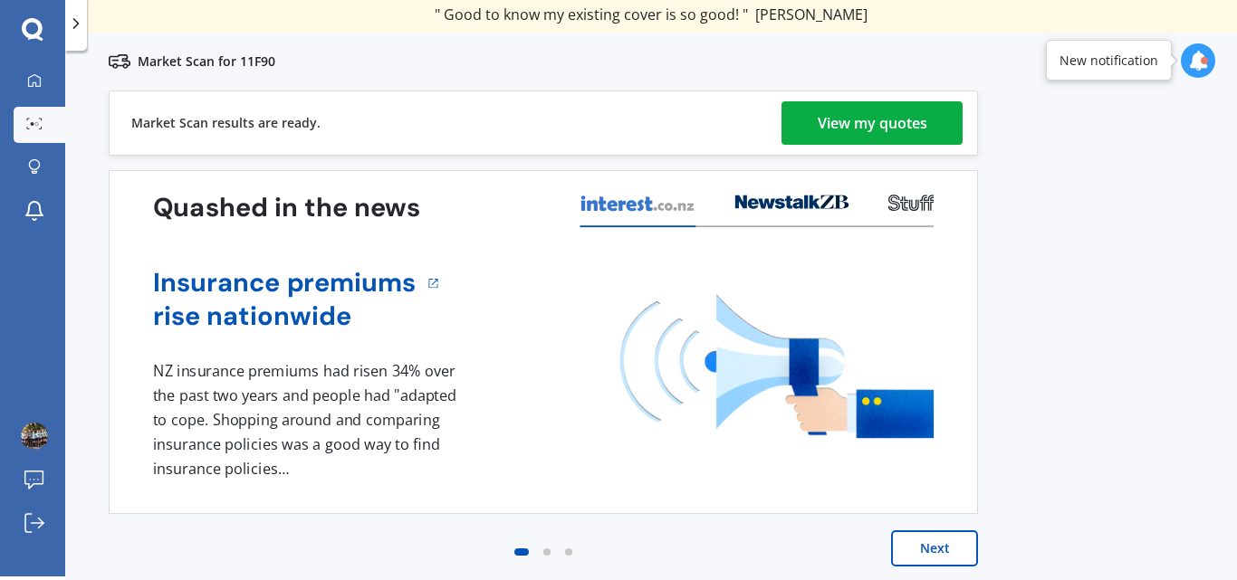
click at [837, 132] on div "View my quotes" at bounding box center [873, 122] width 110 height 43
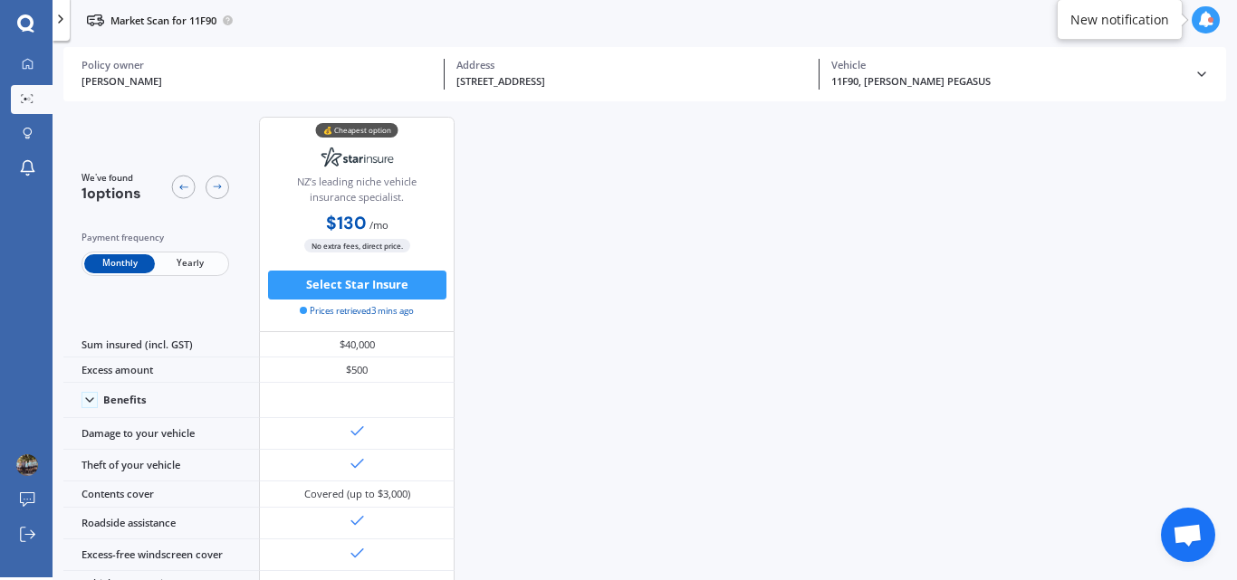
scroll to position [113, 0]
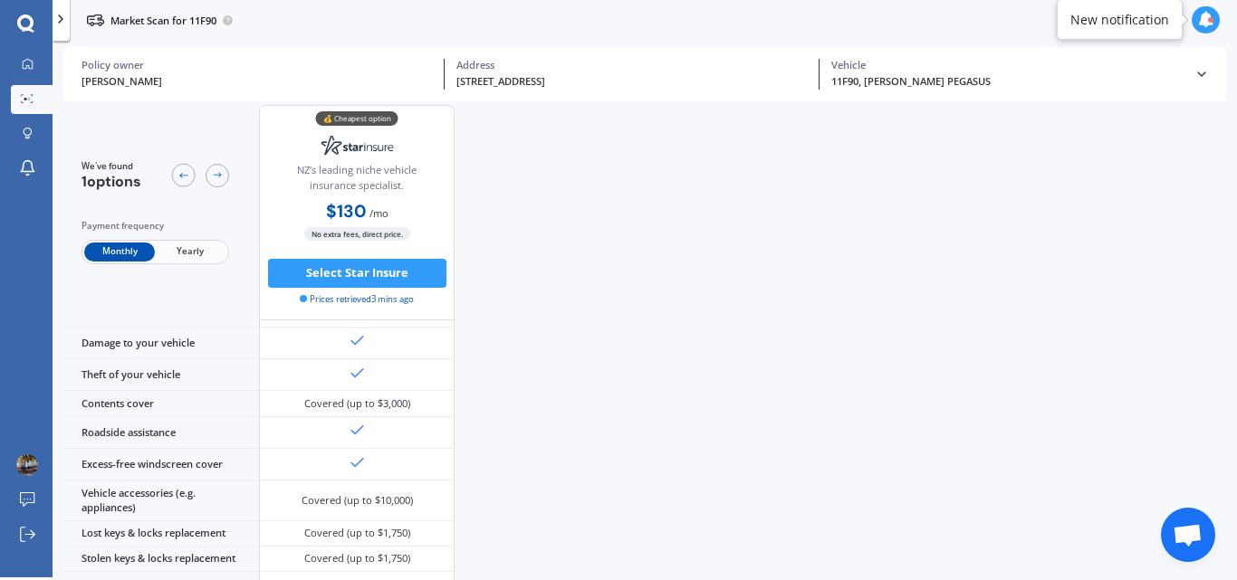
click at [175, 249] on span "Yearly" at bounding box center [190, 252] width 71 height 19
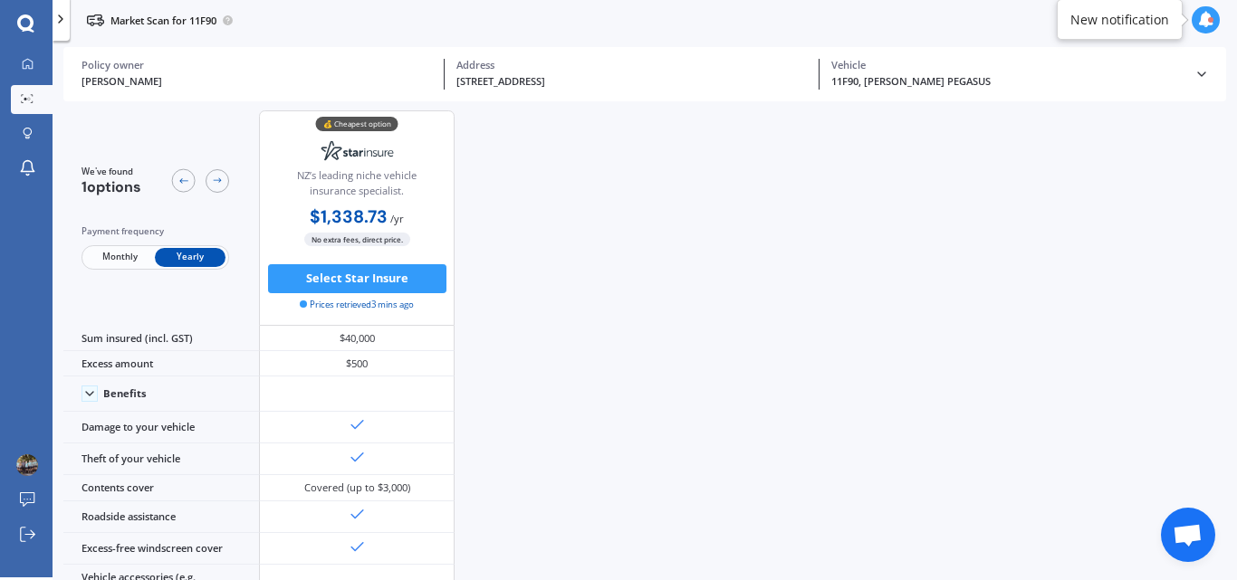
scroll to position [0, 0]
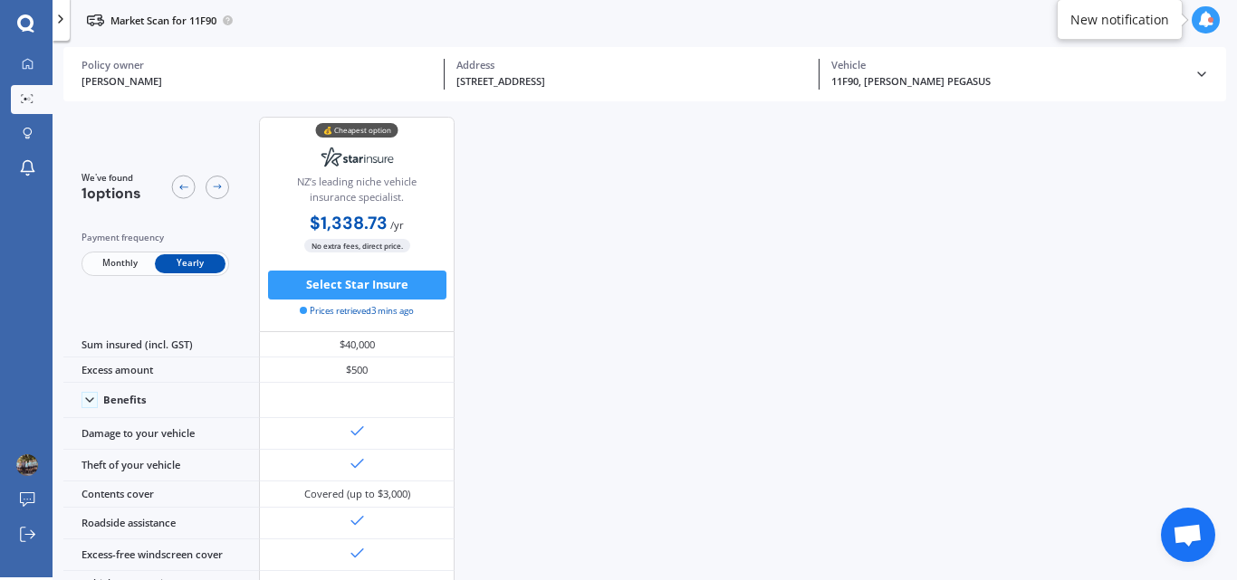
click at [97, 265] on span "Monthly" at bounding box center [119, 263] width 71 height 19
